Goal: Task Accomplishment & Management: Use online tool/utility

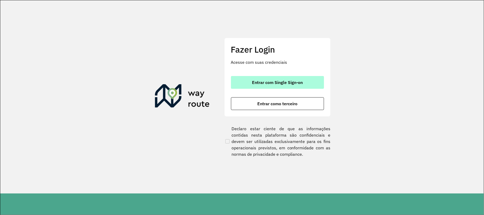
click at [273, 88] on button "Entrar com Single Sign-on" at bounding box center [277, 82] width 93 height 13
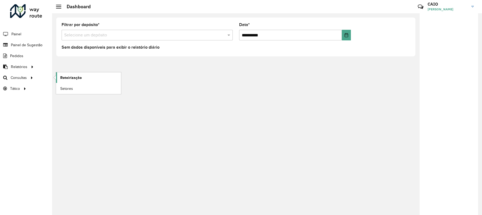
click at [72, 78] on span "Roteirização" at bounding box center [71, 78] width 22 height 6
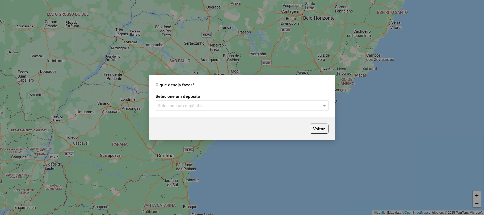
click at [250, 101] on div "Selecione um depósito" at bounding box center [242, 105] width 173 height 11
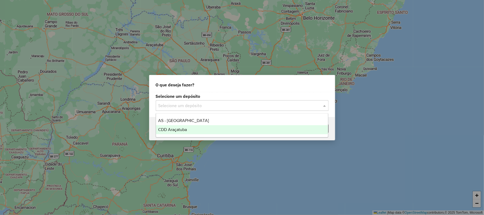
click at [229, 128] on div "CDD Araçatuba" at bounding box center [242, 129] width 172 height 9
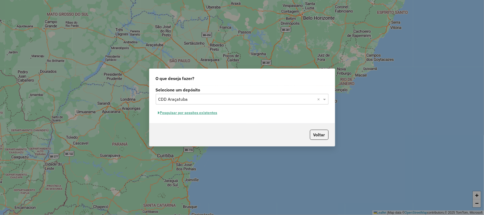
click at [193, 111] on button "Pesquisar por sessões existentes" at bounding box center [188, 113] width 64 height 8
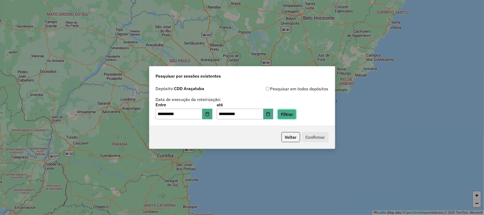
click at [292, 115] on button "Filtrar" at bounding box center [286, 114] width 19 height 10
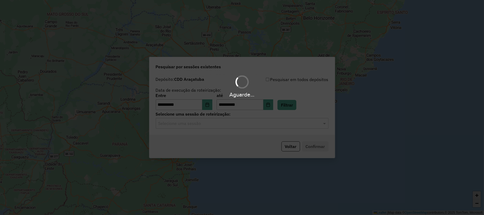
click at [268, 120] on div "Selecione uma sessão" at bounding box center [242, 123] width 173 height 11
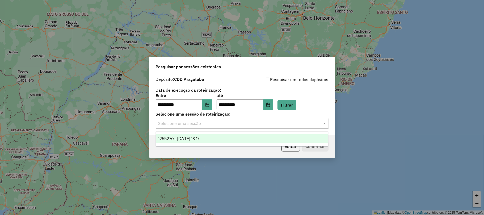
click at [217, 138] on div "1255270 - [DATE] 18:17" at bounding box center [242, 138] width 172 height 9
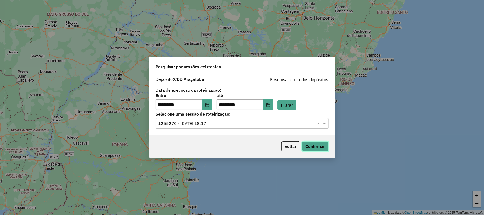
click at [327, 145] on button "Confirmar" at bounding box center [315, 146] width 26 height 10
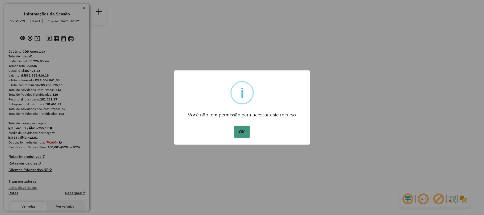
click at [238, 130] on button "OK" at bounding box center [242, 132] width 16 height 12
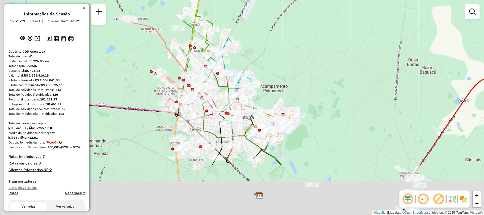
drag, startPoint x: 216, startPoint y: 133, endPoint x: 275, endPoint y: 64, distance: 91.0
click at [278, 59] on div "Janela de atendimento Grade de atendimento Capacidade Transportadoras Veículos …" at bounding box center [242, 107] width 484 height 215
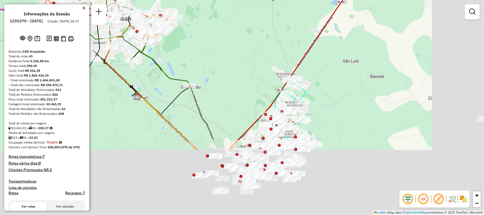
drag, startPoint x: 283, startPoint y: 27, endPoint x: 240, endPoint y: -7, distance: 54.9
click at [240, 0] on html "Aguarde... Pop-up bloqueado! Seu navegador bloqueou automáticamente a abertura …" at bounding box center [242, 107] width 484 height 215
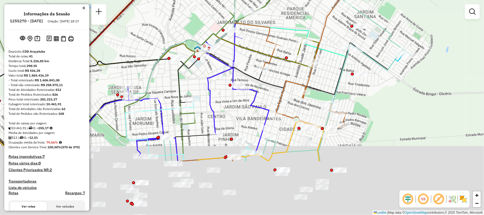
drag, startPoint x: 267, startPoint y: 133, endPoint x: 251, endPoint y: 58, distance: 76.8
click at [249, 58] on div "Janela de atendimento Grade de atendimento Capacidade Transportadoras Veículos …" at bounding box center [242, 107] width 484 height 215
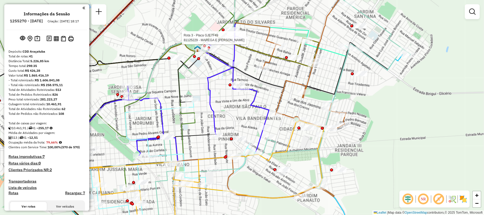
click at [466, 201] on img at bounding box center [463, 199] width 8 height 8
